Goal: Navigation & Orientation: Locate item on page

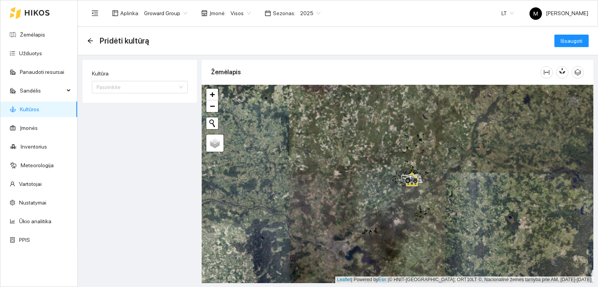
click at [467, 197] on div at bounding box center [397, 184] width 391 height 198
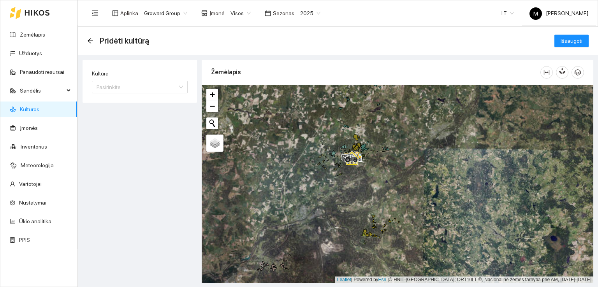
click at [335, 176] on div at bounding box center [397, 184] width 391 height 198
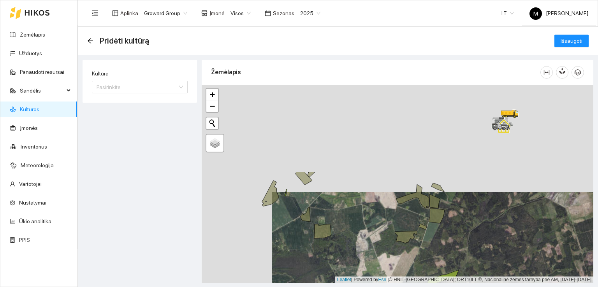
drag, startPoint x: 317, startPoint y: 141, endPoint x: 389, endPoint y: 250, distance: 130.6
click at [389, 250] on div at bounding box center [397, 184] width 391 height 198
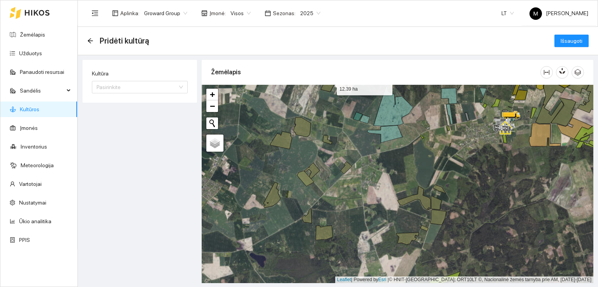
click at [328, 87] on icon at bounding box center [330, 83] width 18 height 17
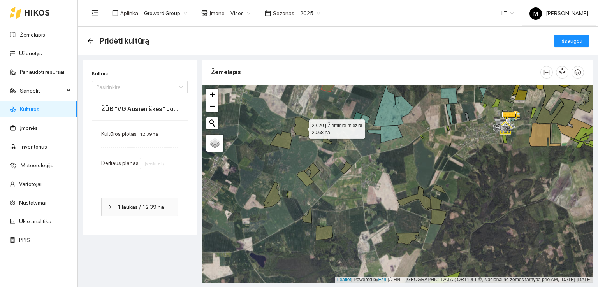
click at [302, 131] on icon at bounding box center [301, 127] width 17 height 20
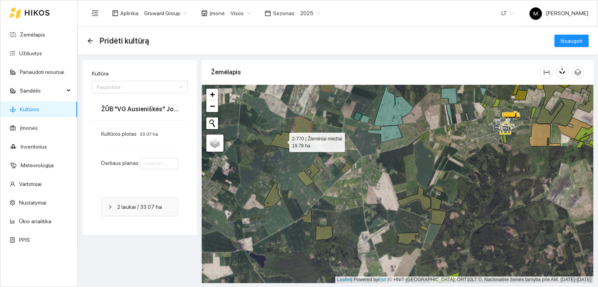
click at [286, 140] on icon at bounding box center [281, 141] width 22 height 18
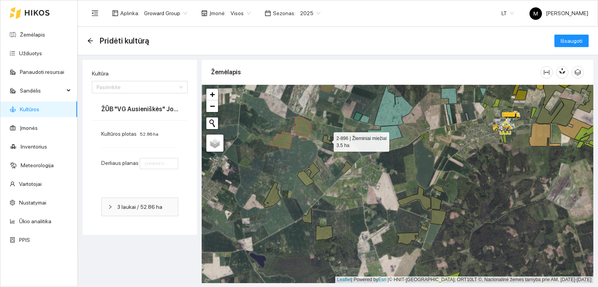
click at [323, 139] on icon at bounding box center [327, 139] width 9 height 9
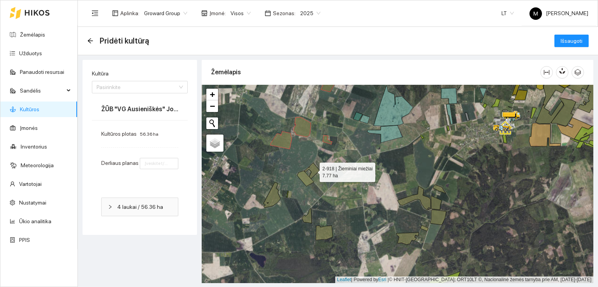
click at [312, 170] on icon at bounding box center [312, 171] width 16 height 16
click at [306, 179] on icon at bounding box center [305, 179] width 17 height 16
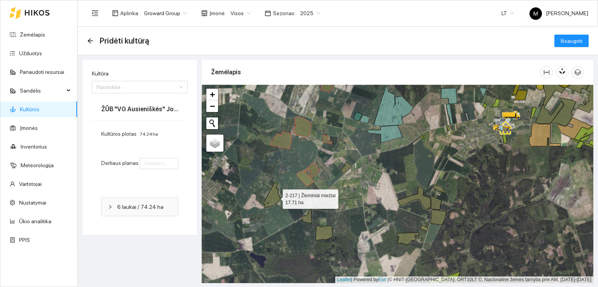
click at [275, 197] on icon at bounding box center [271, 195] width 17 height 26
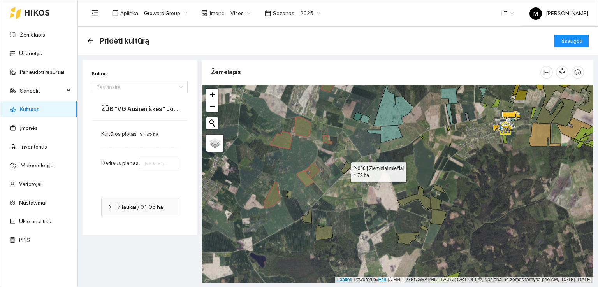
click at [344, 170] on icon at bounding box center [345, 167] width 11 height 12
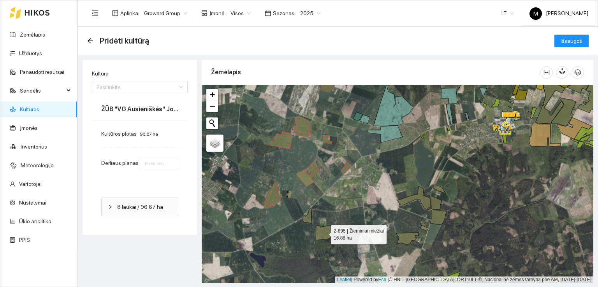
click at [324, 233] on icon at bounding box center [324, 233] width 17 height 14
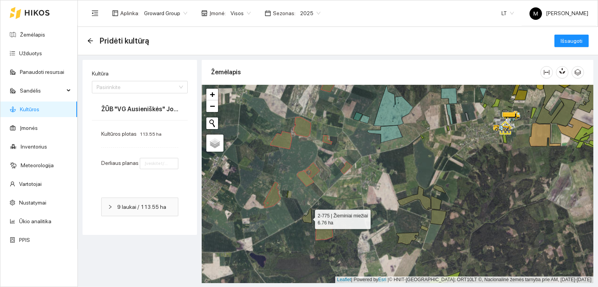
click at [307, 216] on icon at bounding box center [307, 216] width 10 height 15
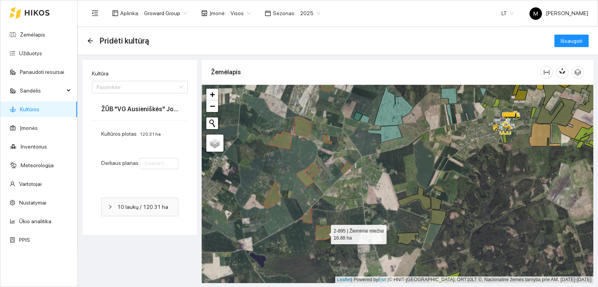
click at [325, 234] on icon at bounding box center [324, 233] width 17 height 14
